Goal: Download file/media

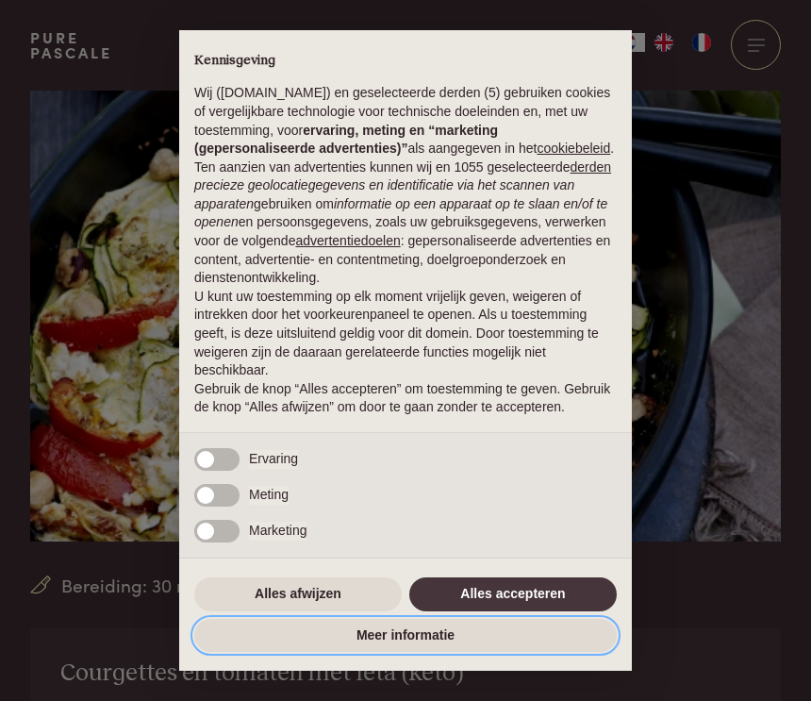
click at [410, 653] on button "Meer informatie" at bounding box center [405, 636] width 423 height 34
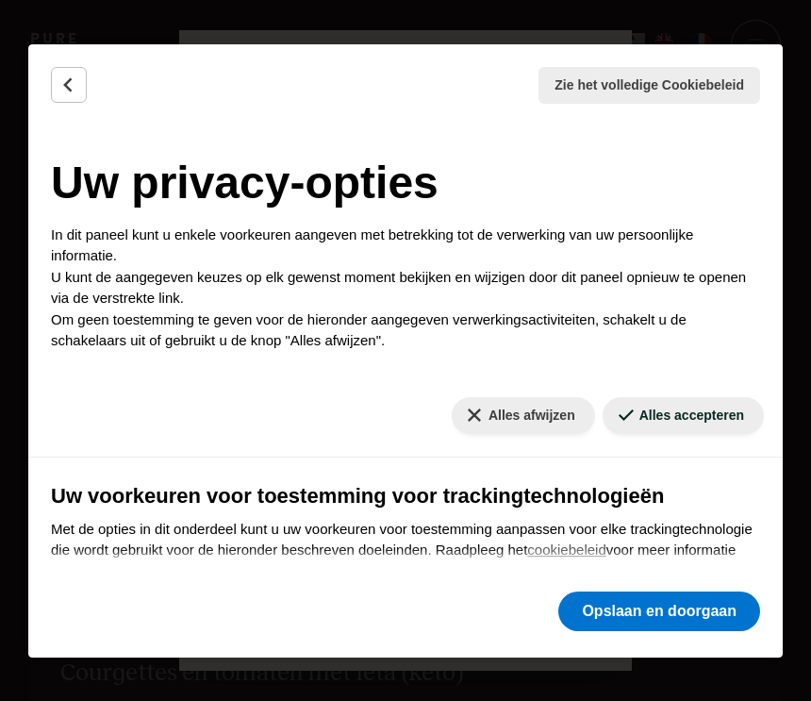
click at [529, 422] on button "Alles afwijzen" at bounding box center [523, 415] width 143 height 37
click at [671, 610] on button "Opslaan en doorgaan" at bounding box center [660, 612] width 202 height 40
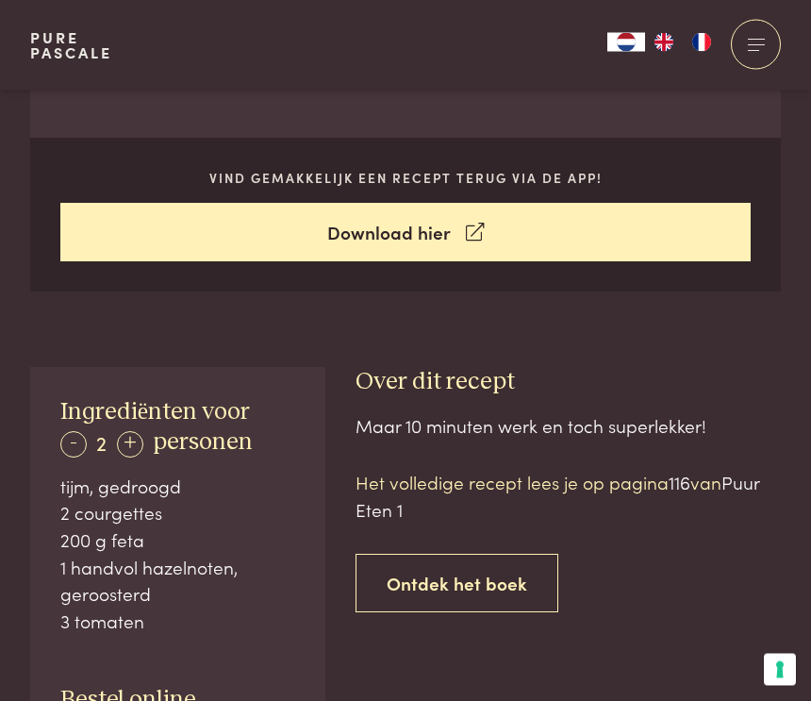
scroll to position [786, 0]
click at [403, 220] on link "Download hier" at bounding box center [406, 232] width 692 height 59
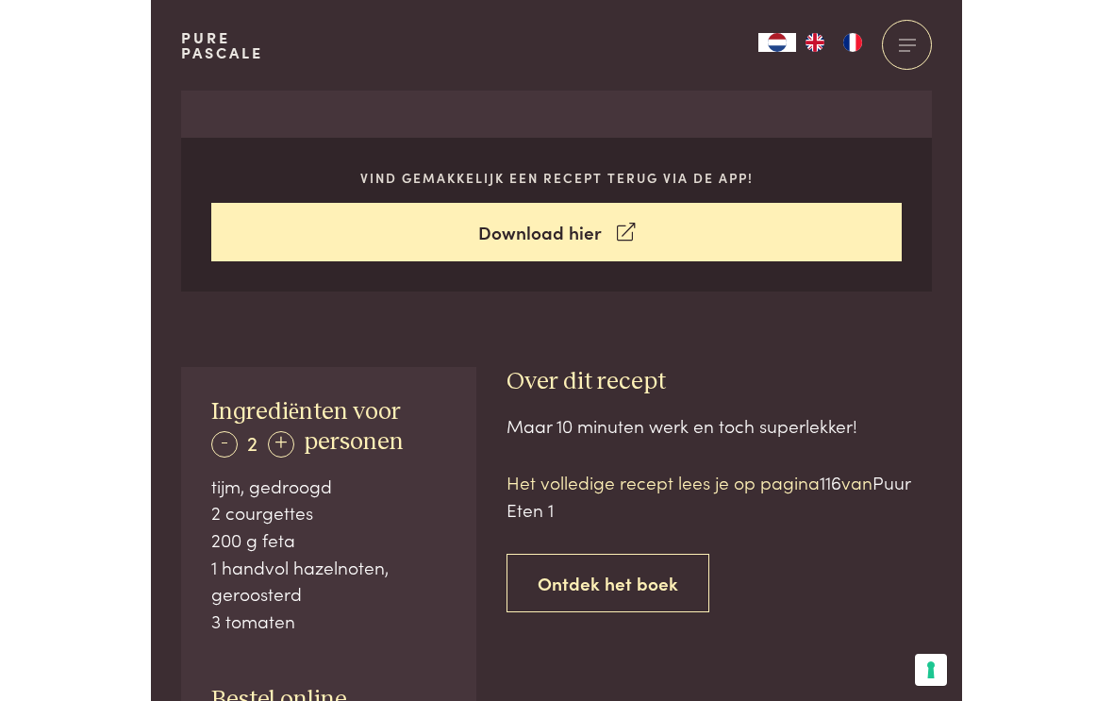
scroll to position [787, 0]
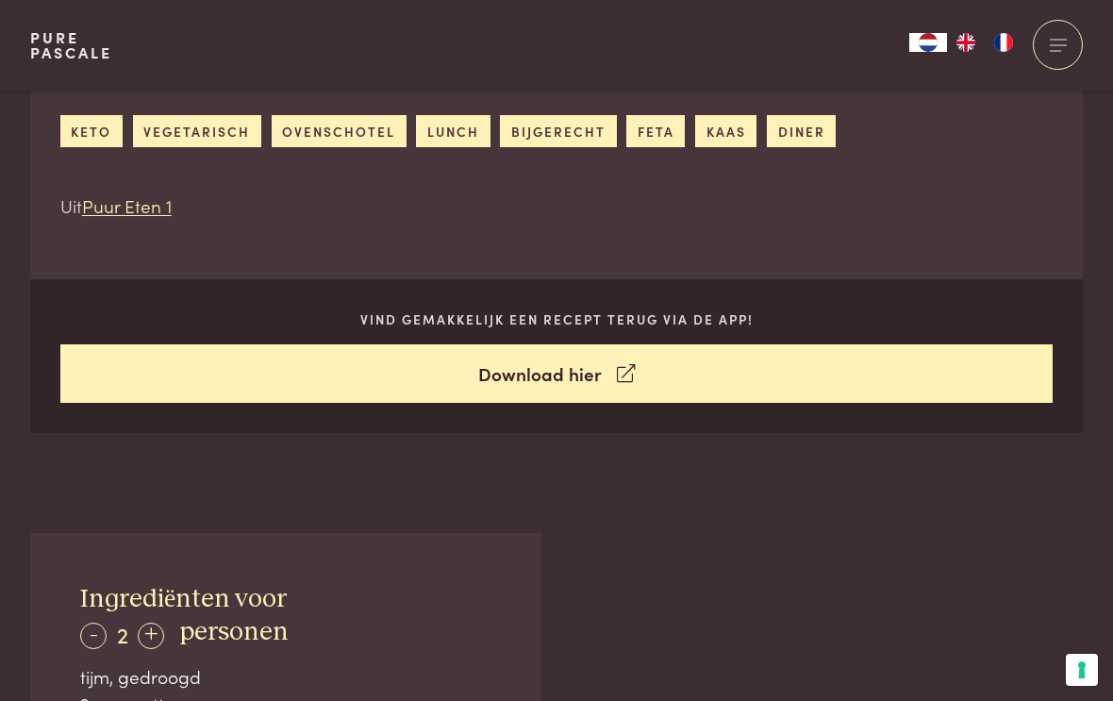
click at [354, 108] on div "Courgettes en tomaten met feta (keto) keto vegetarisch ovenschotel lunch bijger…" at bounding box center [448, 136] width 836 height 226
click at [328, 130] on link "ovenschotel" at bounding box center [339, 130] width 135 height 31
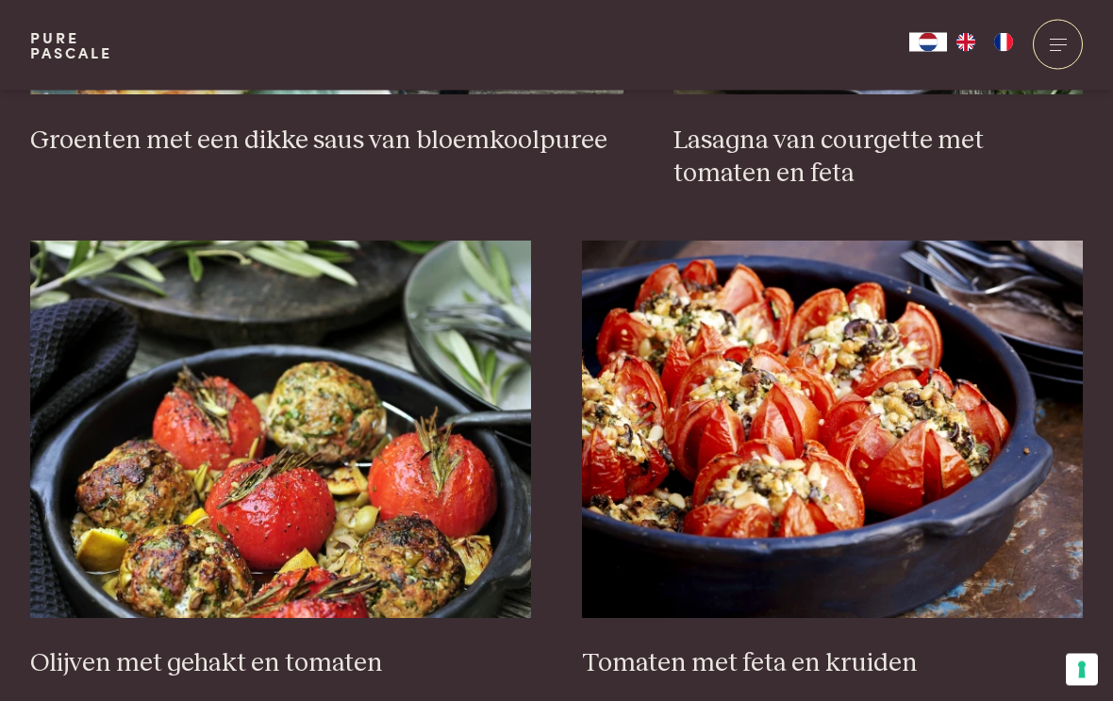
scroll to position [2041, 0]
